Goal: Information Seeking & Learning: Learn about a topic

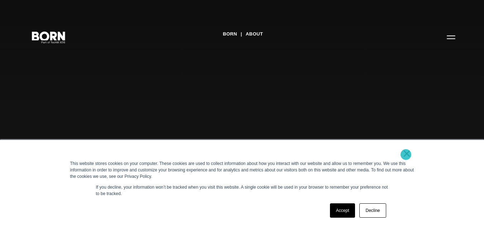
click at [406, 154] on link "×" at bounding box center [407, 153] width 9 height 6
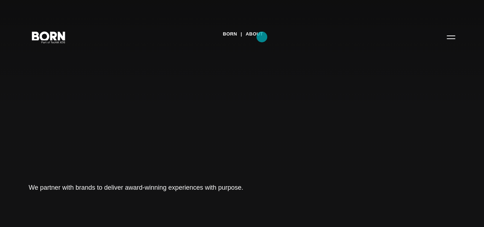
click at [262, 37] on link "About" at bounding box center [254, 34] width 17 height 11
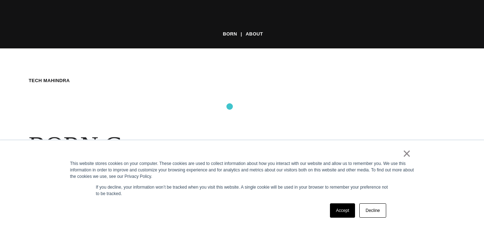
scroll to position [179, 0]
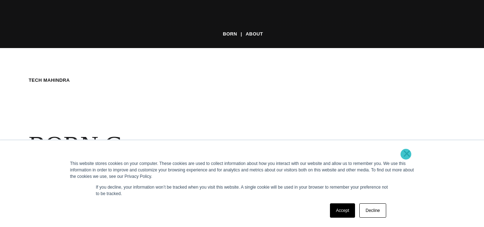
click at [406, 154] on link "×" at bounding box center [407, 153] width 9 height 6
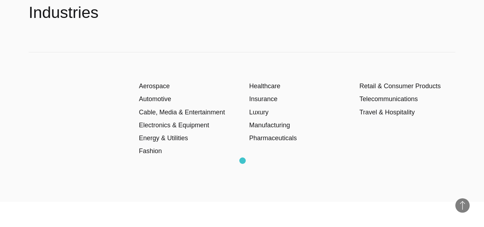
scroll to position [982, 0]
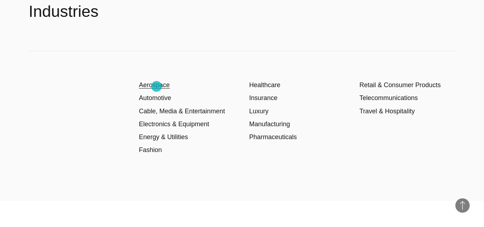
click at [157, 86] on link "Aerospace" at bounding box center [154, 84] width 31 height 7
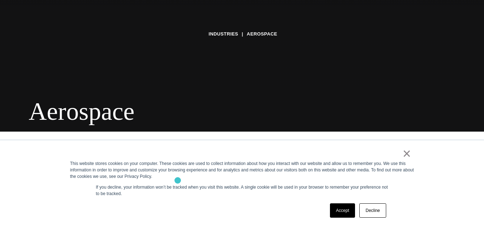
scroll to position [96, 0]
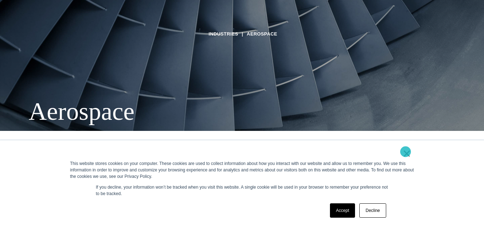
click at [406, 152] on link "×" at bounding box center [407, 153] width 9 height 6
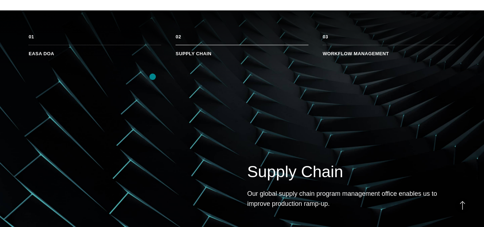
scroll to position [391, 0]
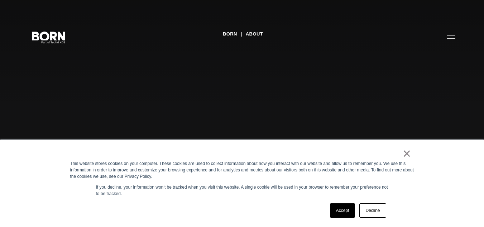
scroll to position [982, 0]
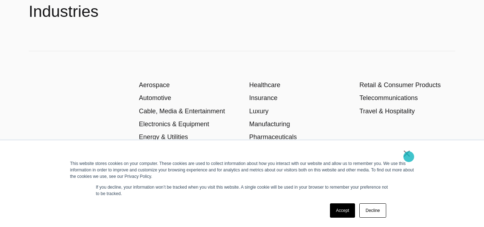
click at [409, 157] on link "×" at bounding box center [407, 153] width 9 height 6
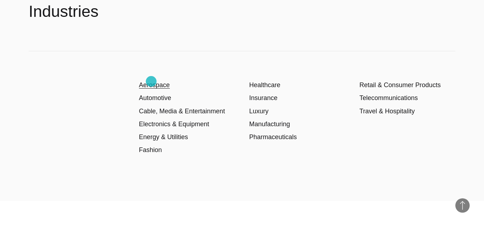
click at [151, 81] on link "Aerospace" at bounding box center [154, 84] width 31 height 7
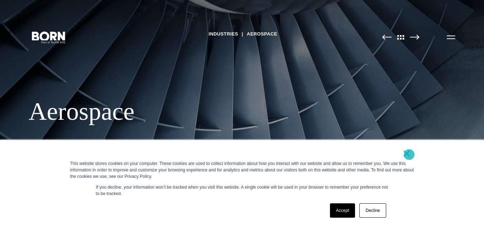
click at [409, 154] on link "×" at bounding box center [407, 153] width 9 height 6
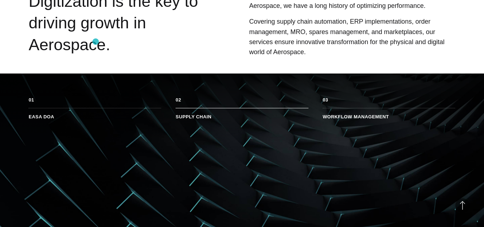
scroll to position [268, 0]
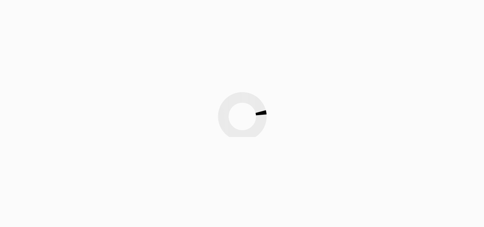
scroll to position [982, 0]
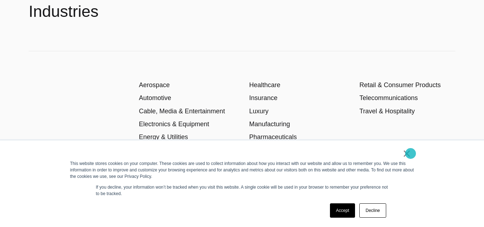
click at [411, 153] on link "×" at bounding box center [407, 153] width 9 height 6
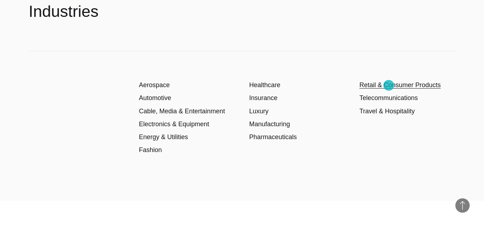
click at [389, 85] on link "Retail & Consumer Products" at bounding box center [400, 84] width 81 height 7
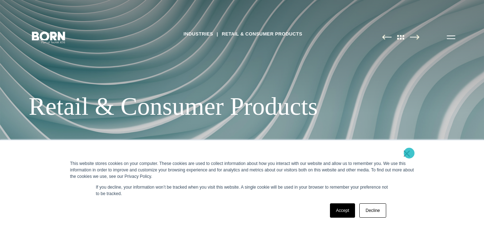
click at [409, 153] on link "×" at bounding box center [407, 153] width 9 height 6
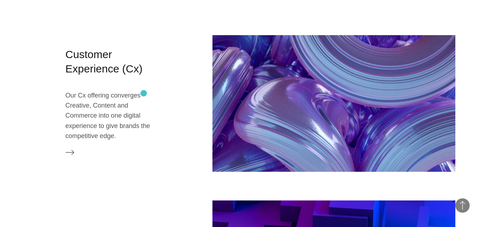
scroll to position [753, 0]
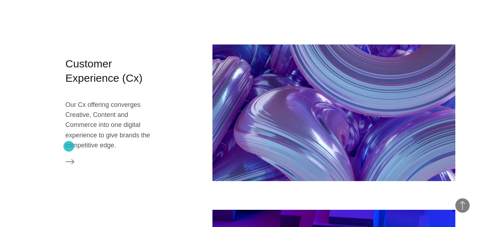
click at [69, 157] on icon at bounding box center [70, 161] width 9 height 9
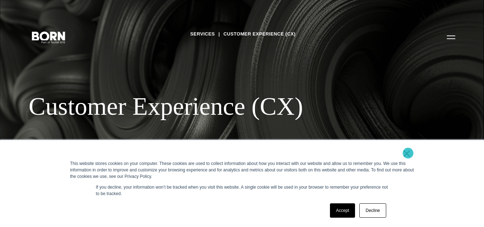
click at [408, 153] on link "×" at bounding box center [407, 153] width 9 height 6
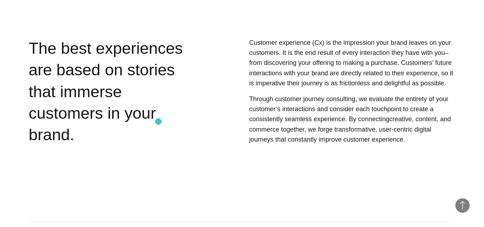
scroll to position [118, 0]
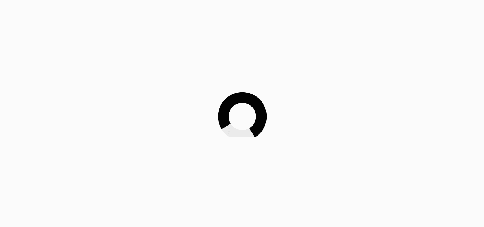
scroll to position [982, 0]
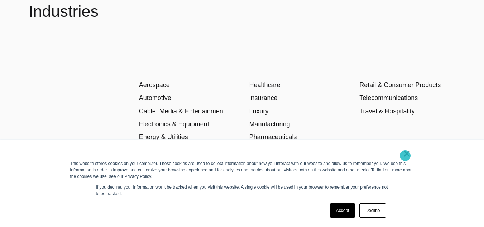
click at [405, 156] on link "×" at bounding box center [407, 153] width 9 height 6
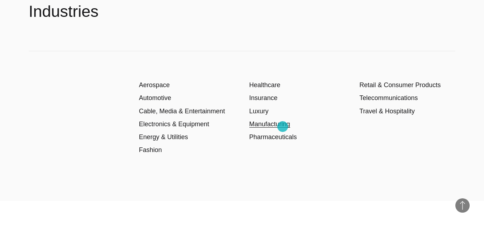
click at [283, 127] on link "Manufacturing" at bounding box center [269, 123] width 41 height 7
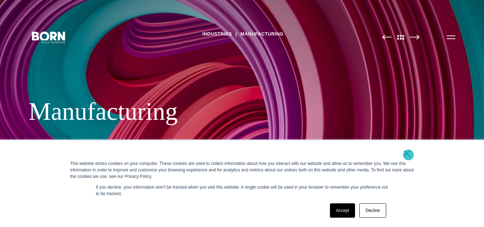
click at [409, 155] on link "×" at bounding box center [407, 153] width 9 height 6
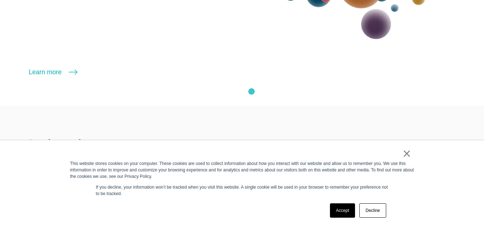
scroll to position [914, 0]
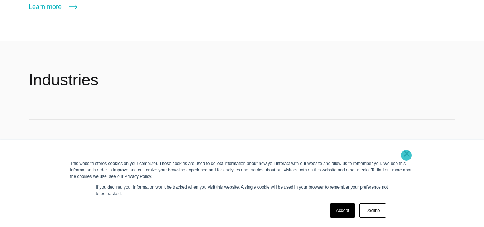
click at [406, 155] on link "×" at bounding box center [407, 153] width 9 height 6
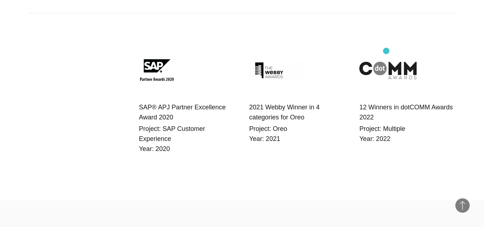
scroll to position [1219, 0]
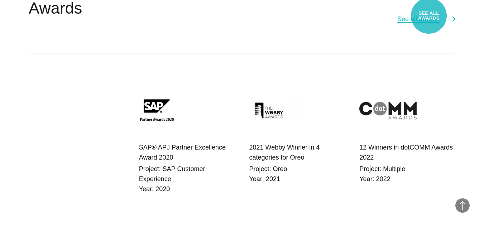
click at [429, 16] on link "See all awards" at bounding box center [427, 19] width 58 height 10
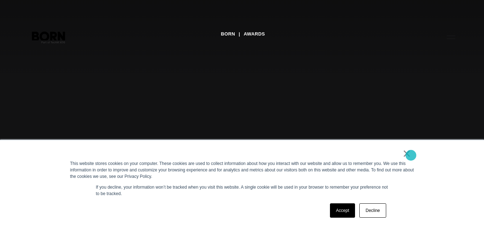
click at [411, 155] on link "×" at bounding box center [407, 153] width 9 height 6
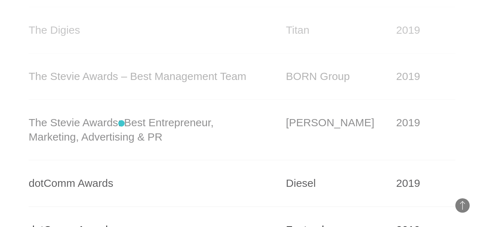
scroll to position [4872, 0]
drag, startPoint x: 122, startPoint y: 123, endPoint x: 45, endPoint y: 145, distance: 79.3
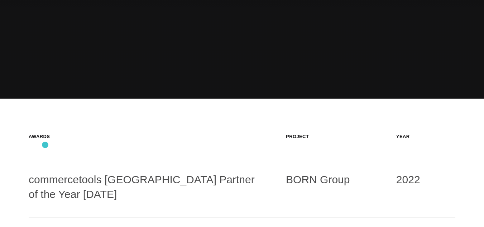
scroll to position [67, 0]
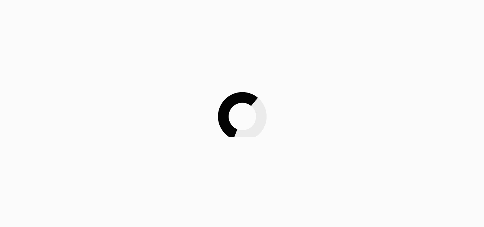
scroll to position [1219, 0]
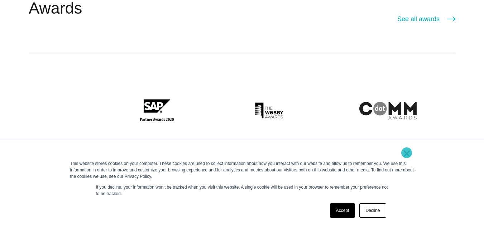
click at [407, 153] on link "×" at bounding box center [407, 153] width 9 height 6
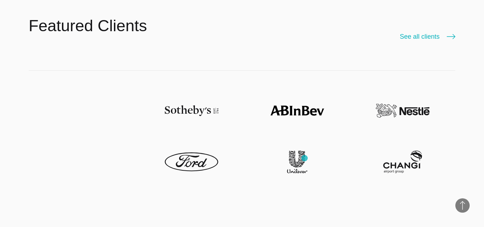
scroll to position [1478, 0]
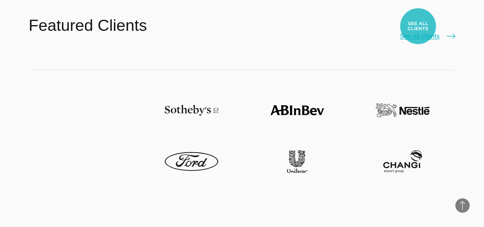
click at [418, 31] on link "See all clients" at bounding box center [428, 36] width 56 height 10
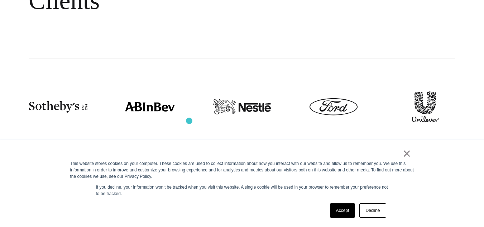
scroll to position [108, 0]
click at [409, 153] on link "×" at bounding box center [407, 153] width 9 height 6
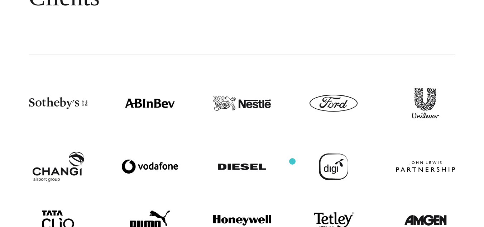
scroll to position [110, 0]
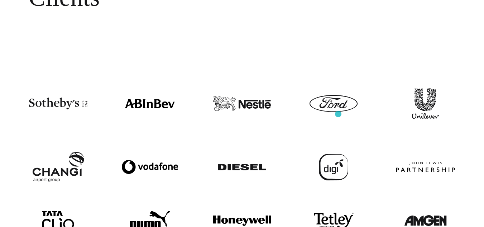
click at [338, 114] on div at bounding box center [333, 103] width 59 height 39
click at [332, 103] on img at bounding box center [334, 103] width 48 height 17
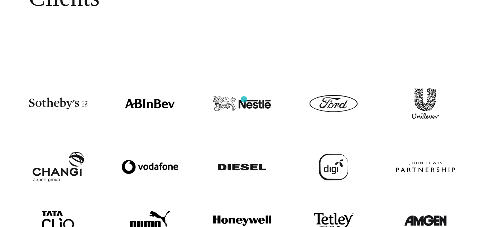
click at [244, 99] on img at bounding box center [242, 103] width 58 height 15
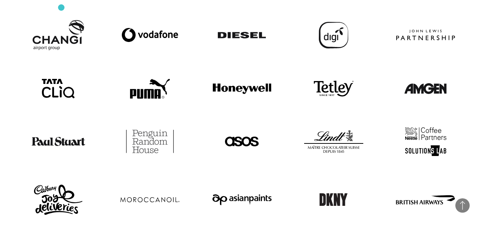
scroll to position [234, 0]
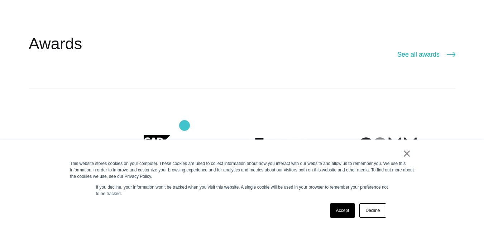
scroll to position [1171, 0]
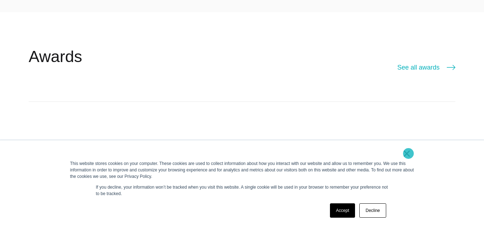
click at [409, 153] on link "×" at bounding box center [407, 153] width 9 height 6
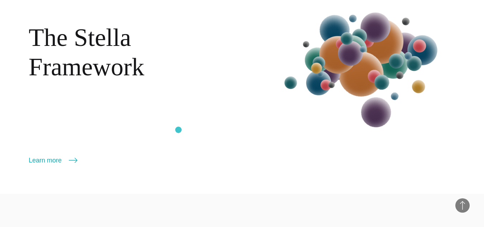
scroll to position [761, 0]
click at [38, 165] on div "The Stella Framework Learn more More" at bounding box center [242, 81] width 484 height 223
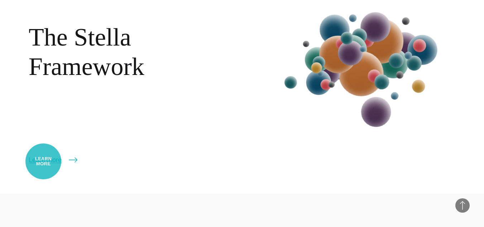
click at [43, 161] on link "Learn more" at bounding box center [53, 160] width 49 height 10
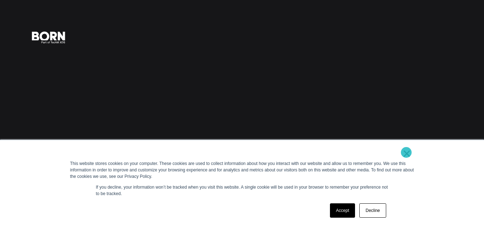
click at [406, 152] on link "×" at bounding box center [407, 153] width 9 height 6
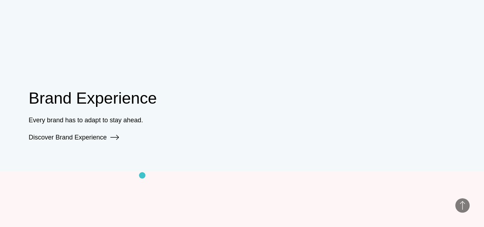
scroll to position [509, 0]
click at [99, 139] on link "Discover Brand Experience" at bounding box center [74, 137] width 90 height 7
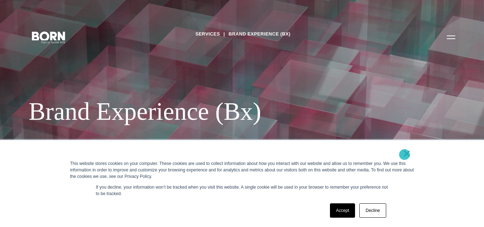
click at [405, 154] on link "×" at bounding box center [407, 153] width 9 height 6
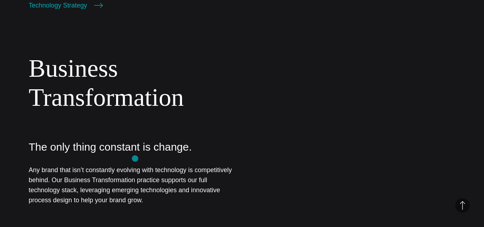
scroll to position [872, 0]
click at [107, 177] on p "Any brand that isn’t constantly evolving with technology is competitively behin…" at bounding box center [132, 185] width 206 height 41
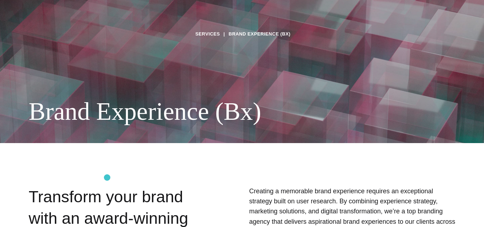
scroll to position [84, 0]
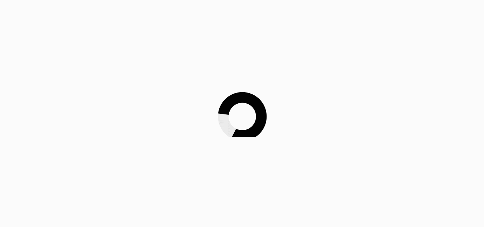
scroll to position [509, 0]
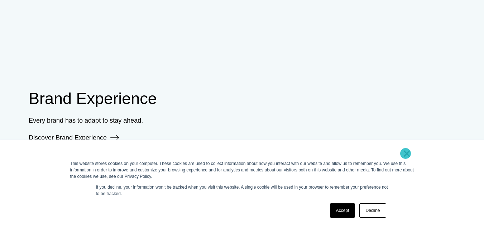
click at [406, 153] on link "×" at bounding box center [407, 153] width 9 height 6
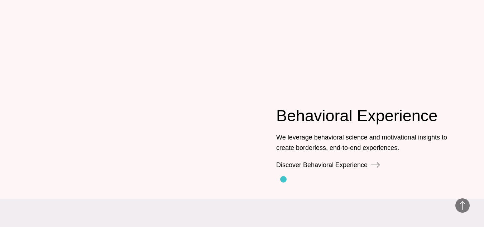
scroll to position [709, 0]
click at [357, 164] on link "Discover Behavioral Experience" at bounding box center [328, 164] width 104 height 7
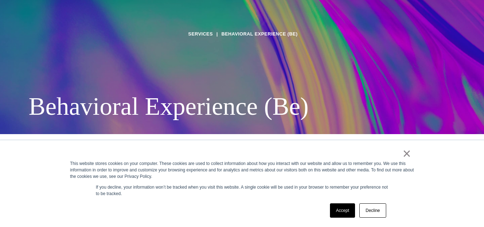
scroll to position [93, 0]
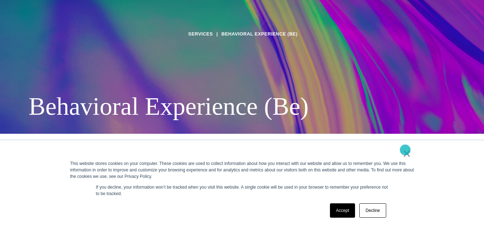
click at [405, 150] on link "×" at bounding box center [407, 153] width 9 height 6
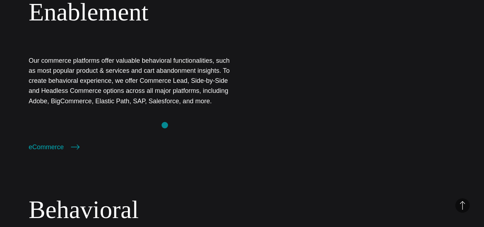
scroll to position [384, 0]
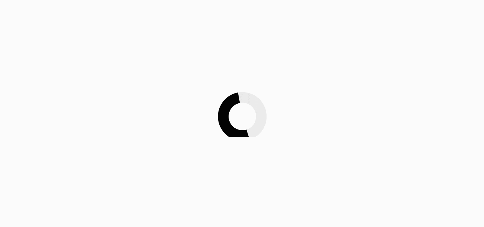
scroll to position [709, 0]
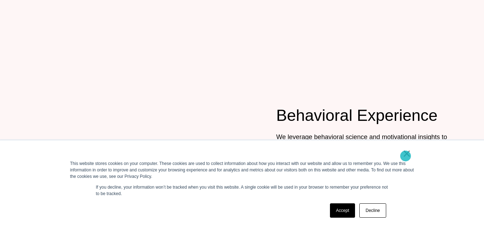
click at [406, 156] on link "×" at bounding box center [407, 153] width 9 height 6
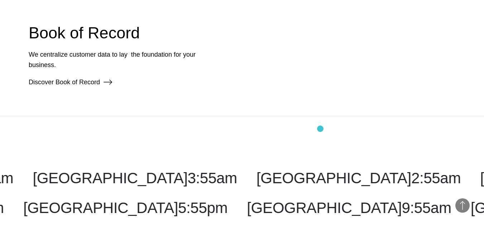
scroll to position [1019, 0]
click at [94, 84] on link "Discover Book of Record" at bounding box center [71, 81] width 84 height 7
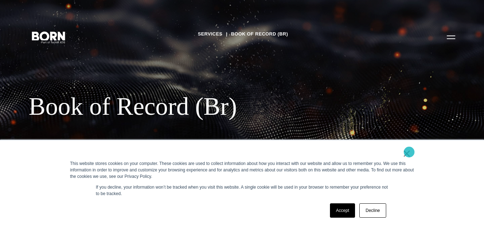
click at [409, 152] on link "×" at bounding box center [407, 153] width 9 height 6
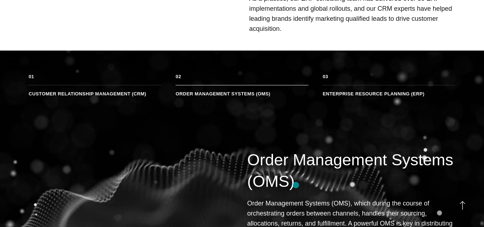
scroll to position [389, 0]
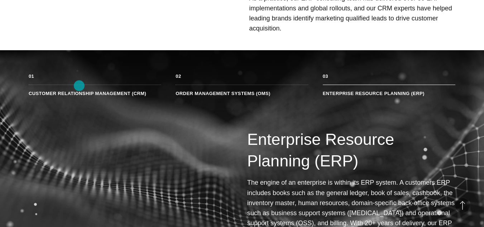
click at [79, 86] on li "Customer Relationship Management (CRM)" at bounding box center [95, 90] width 133 height 11
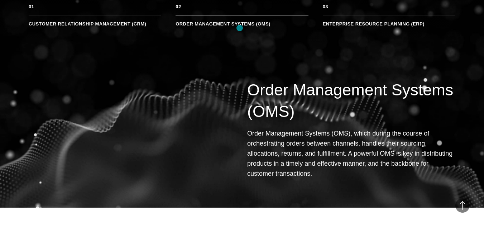
scroll to position [461, 0]
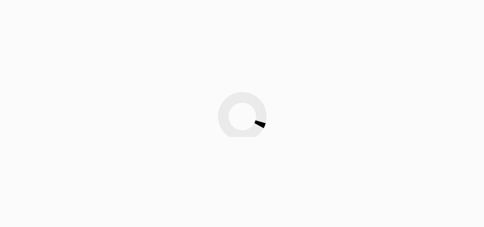
scroll to position [761, 0]
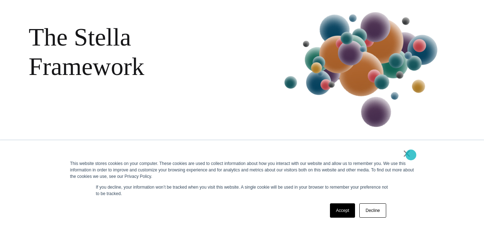
click at [411, 155] on link "×" at bounding box center [407, 153] width 9 height 6
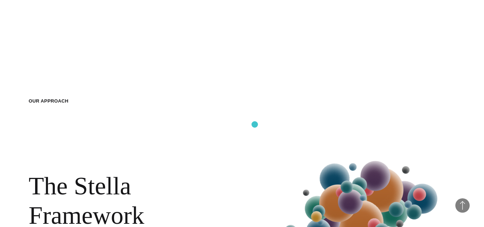
scroll to position [570, 0]
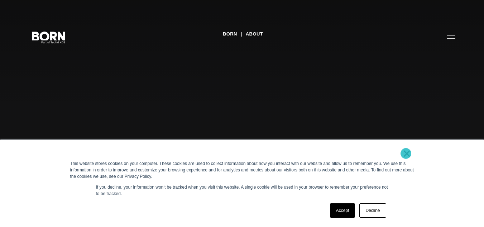
click at [406, 153] on link "×" at bounding box center [407, 153] width 9 height 6
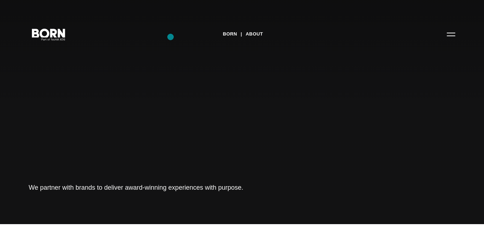
scroll to position [1, 0]
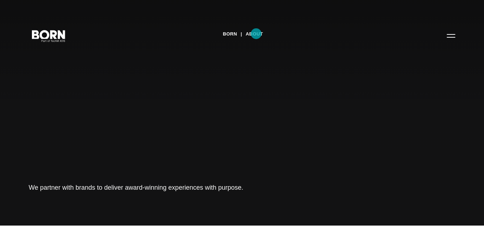
click at [256, 34] on link "About" at bounding box center [254, 34] width 17 height 11
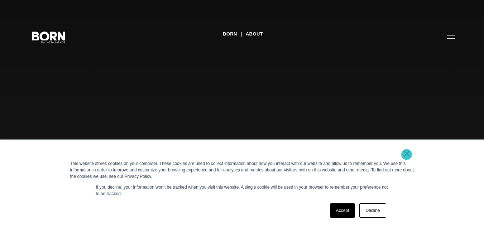
click at [407, 154] on link "×" at bounding box center [407, 153] width 9 height 6
